Goal: Browse casually

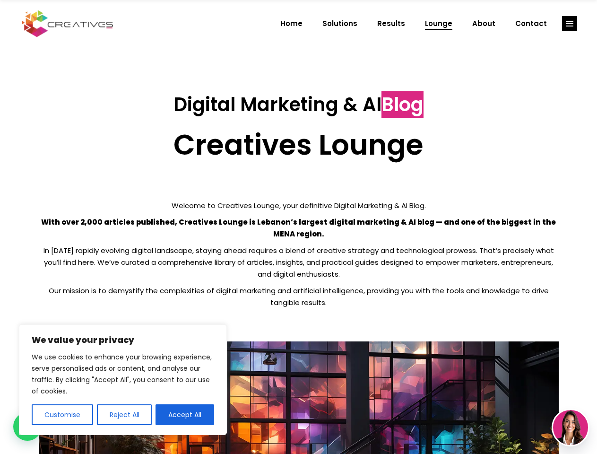
click at [298, 227] on p "With over 2,000 articles published, Creatives Lounge is Lebanon’s largest digit…" at bounding box center [299, 228] width 520 height 24
click at [62, 415] on button "Customise" at bounding box center [62, 414] width 61 height 21
click at [0, 0] on div at bounding box center [0, 0] width 0 height 0
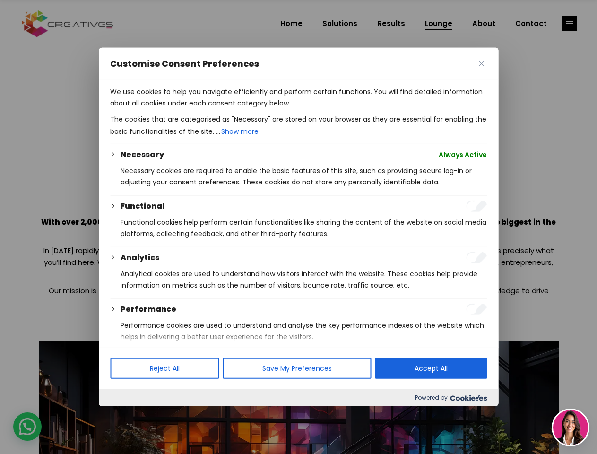
click at [185, 109] on p "We use cookies to help you navigate efficiently and perform certain functions. …" at bounding box center [298, 97] width 377 height 23
click at [570, 24] on div at bounding box center [298, 227] width 597 height 454
click at [571, 428] on img at bounding box center [570, 427] width 35 height 35
